Goal: Find specific page/section: Find specific page/section

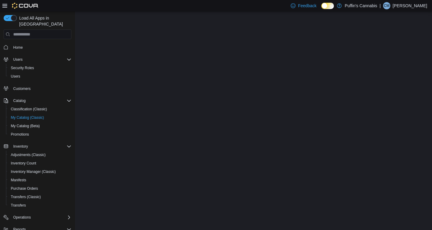
select select "**********"
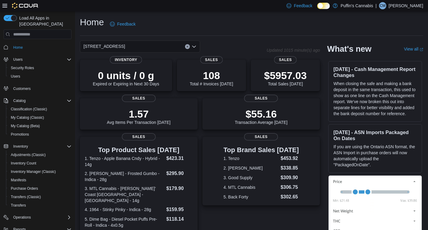
scroll to position [131, 0]
